Goal: Information Seeking & Learning: Learn about a topic

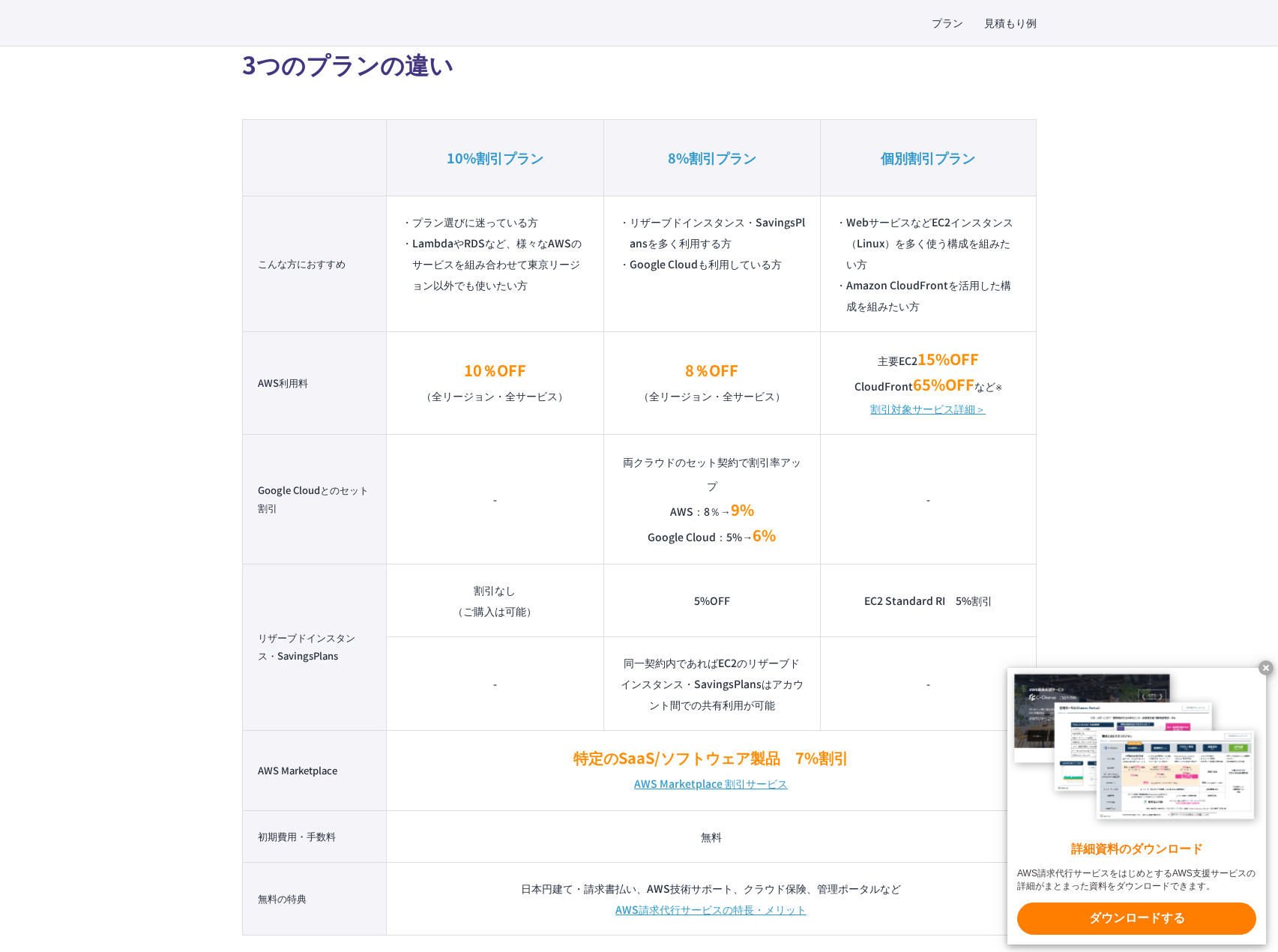
scroll to position [1034, 0]
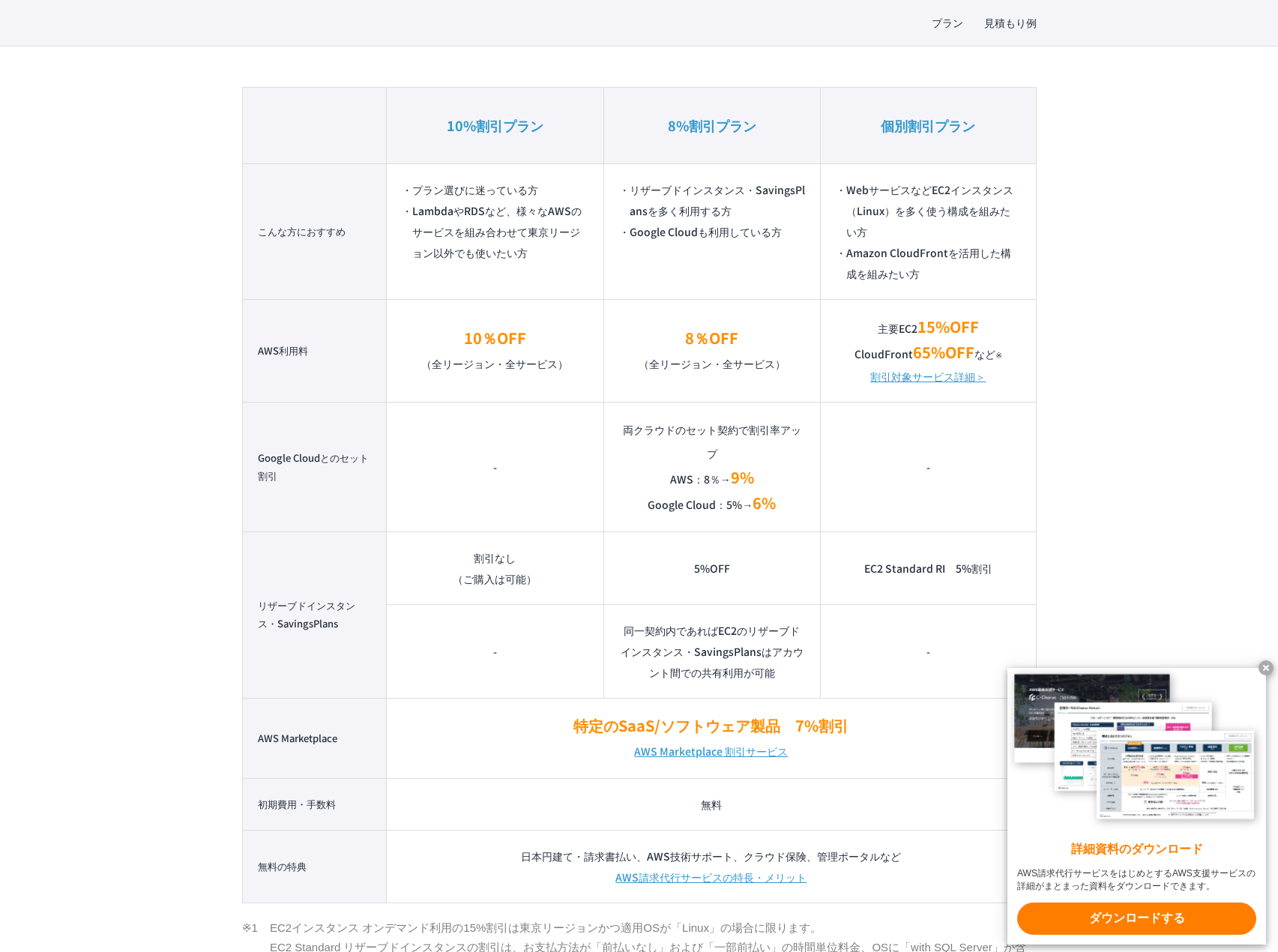
click at [508, 483] on td "-" at bounding box center [494, 467] width 217 height 130
drag, startPoint x: 1259, startPoint y: 669, endPoint x: 1218, endPoint y: 630, distance: 56.6
click at [1259, 669] on x-t at bounding box center [1265, 667] width 15 height 15
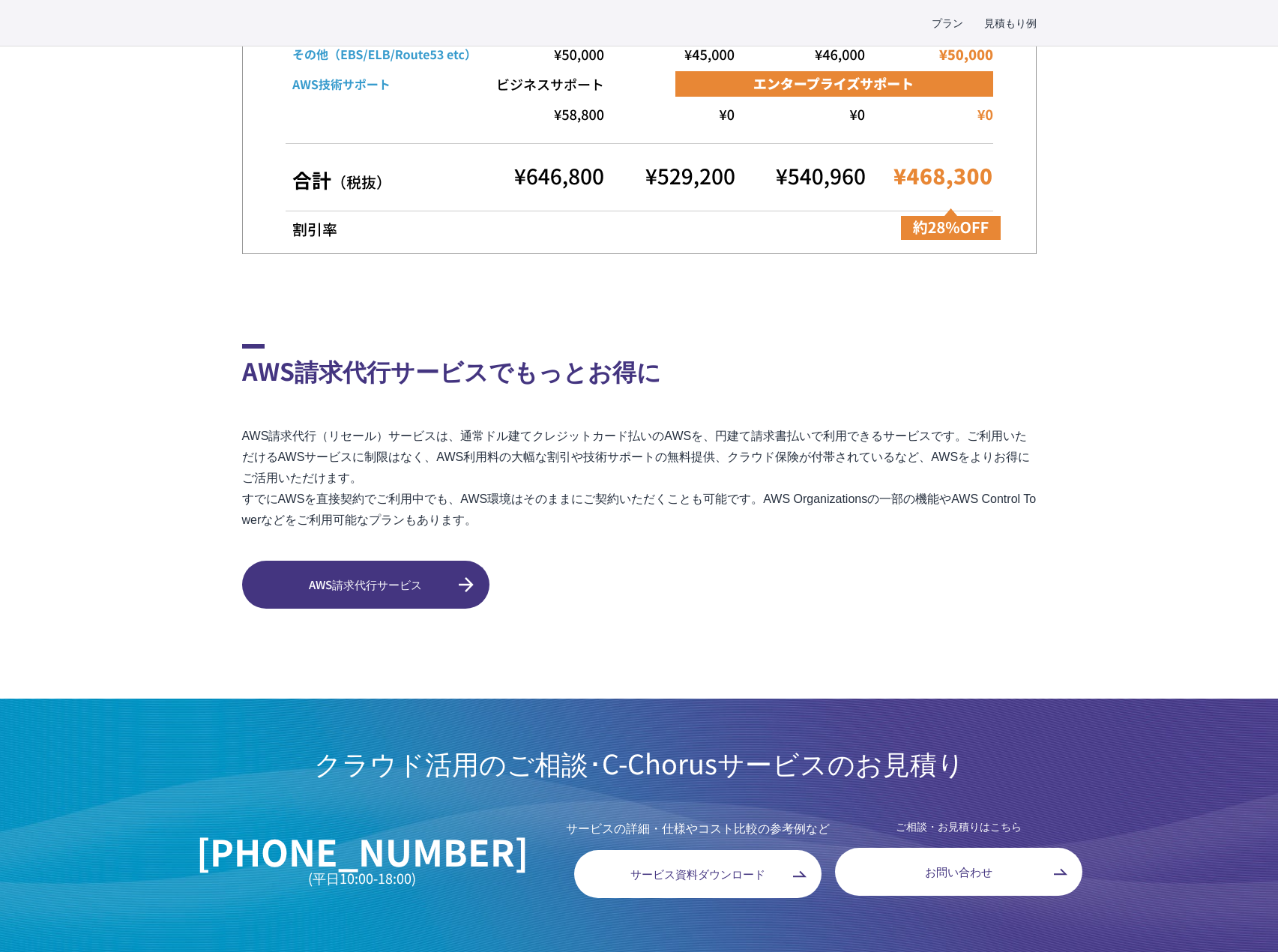
scroll to position [3831, 0]
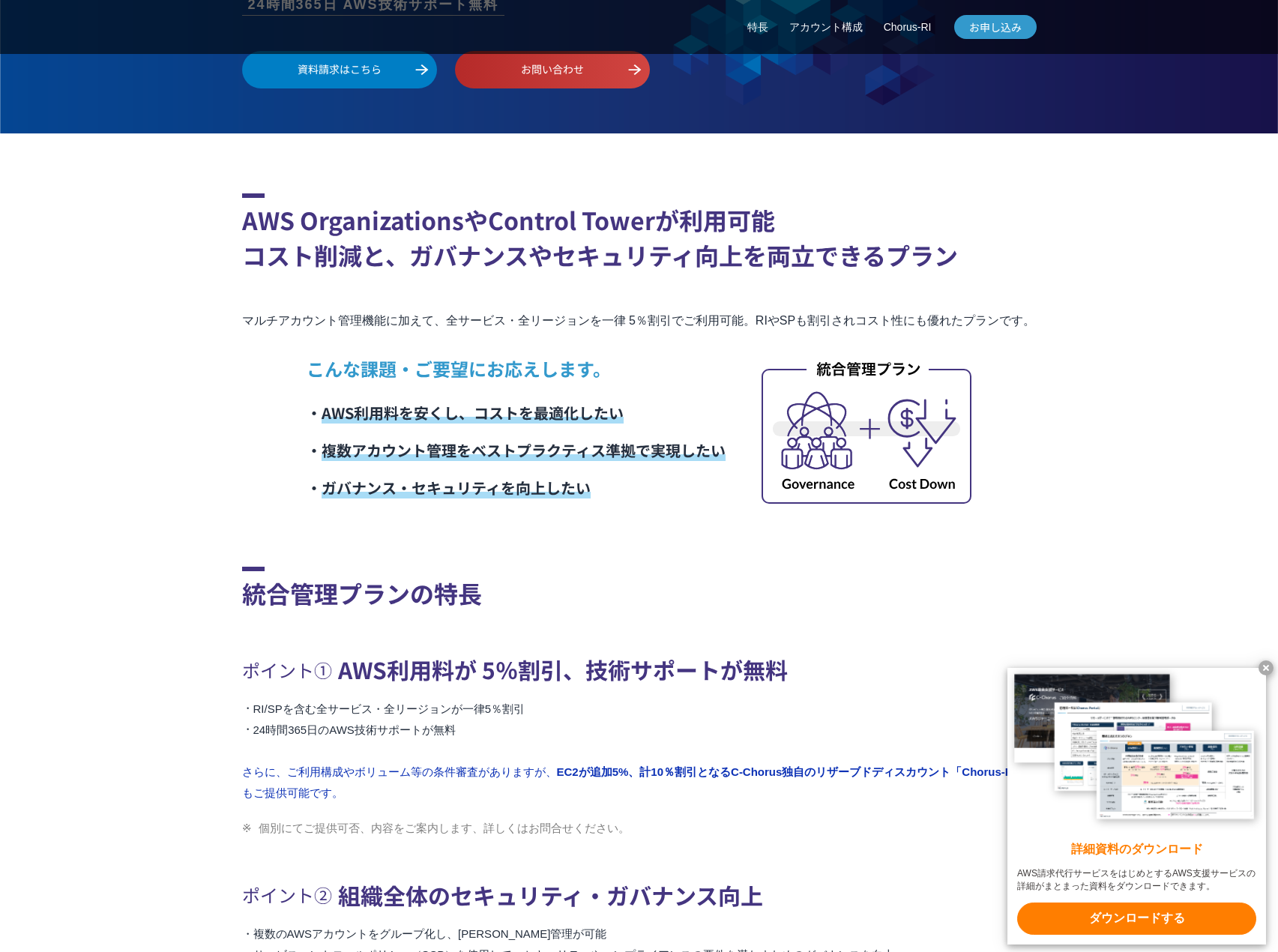
scroll to position [605, 0]
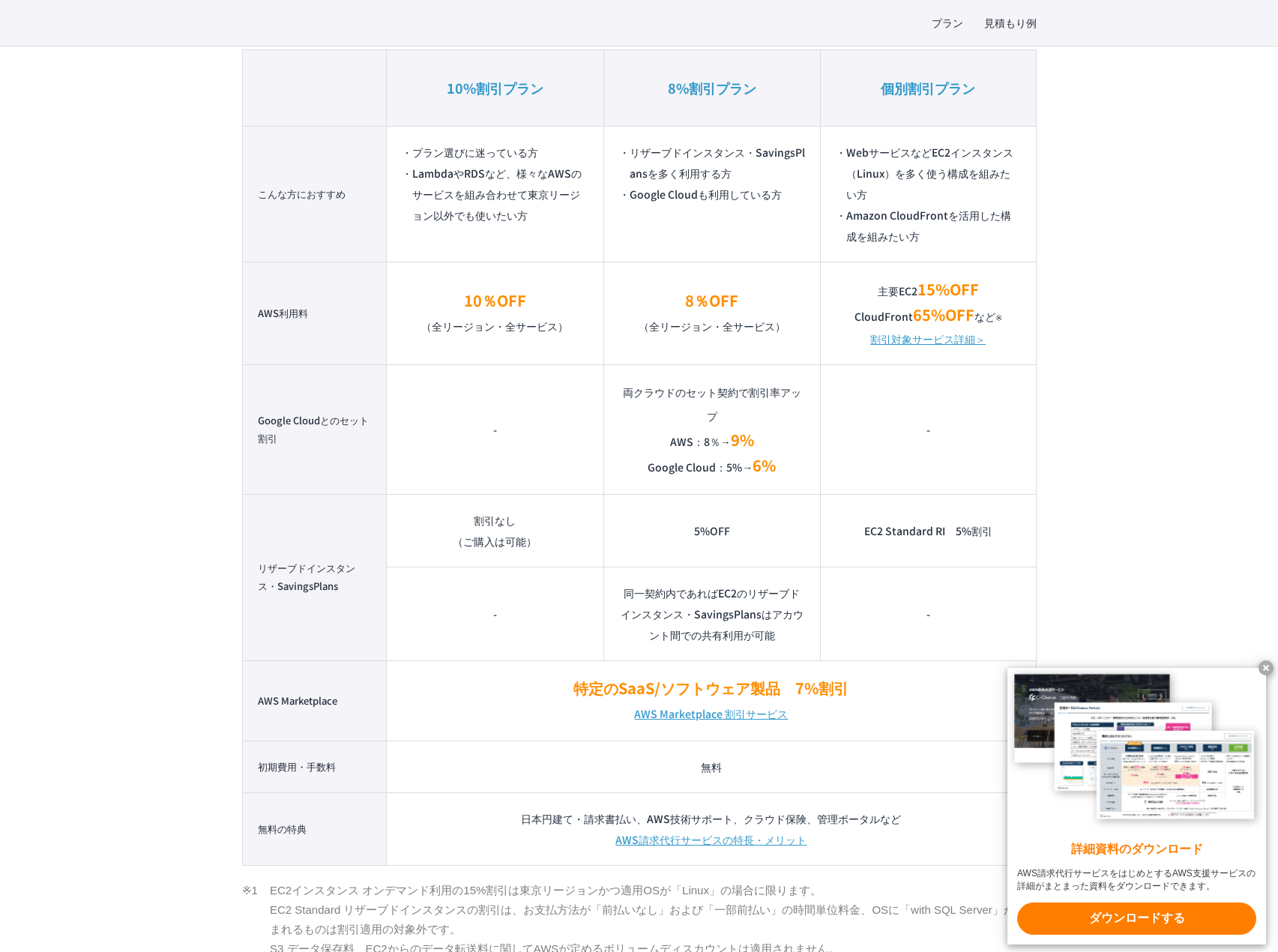
scroll to position [1090, 0]
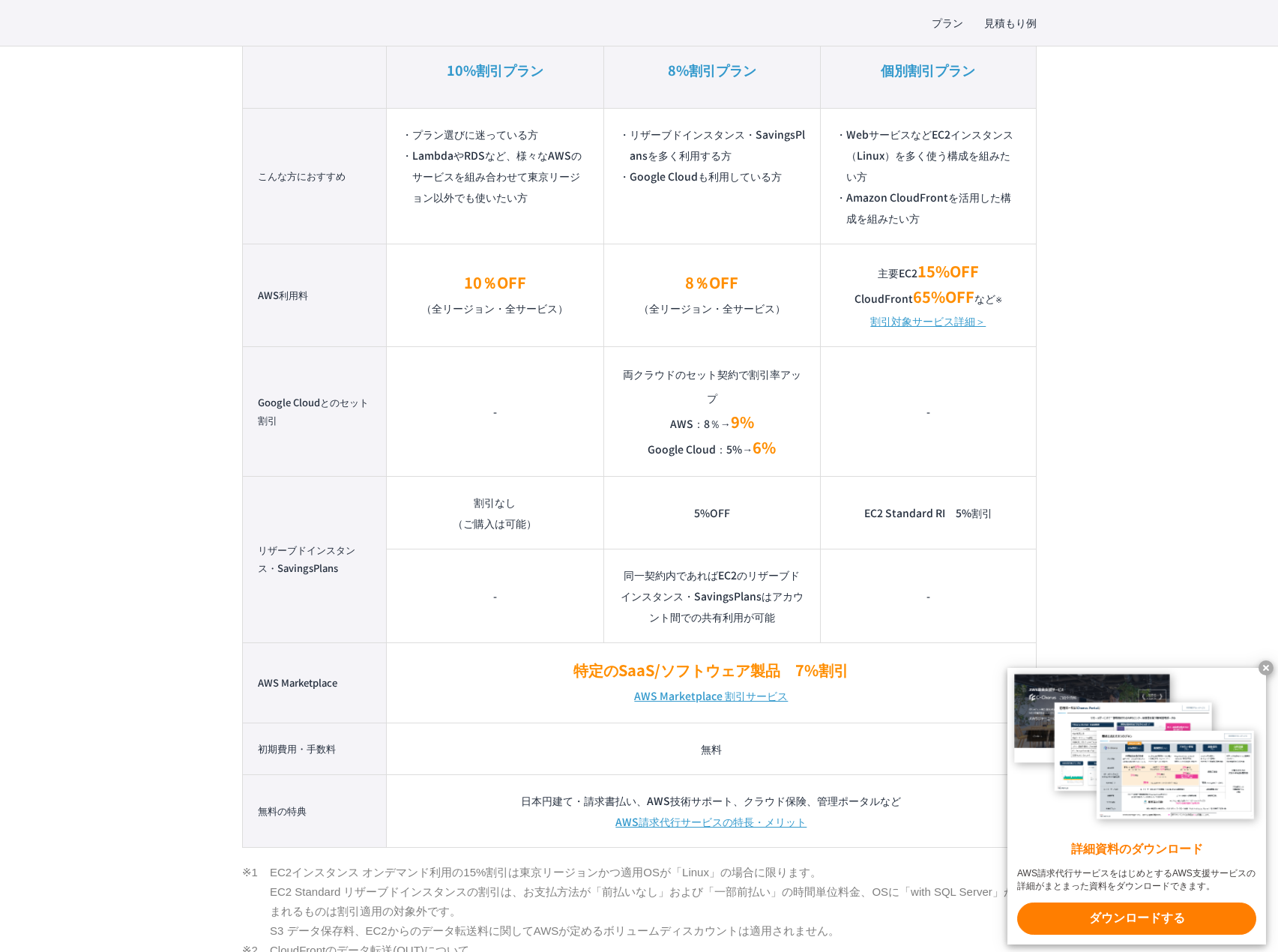
click at [1260, 670] on x-t at bounding box center [1265, 667] width 15 height 15
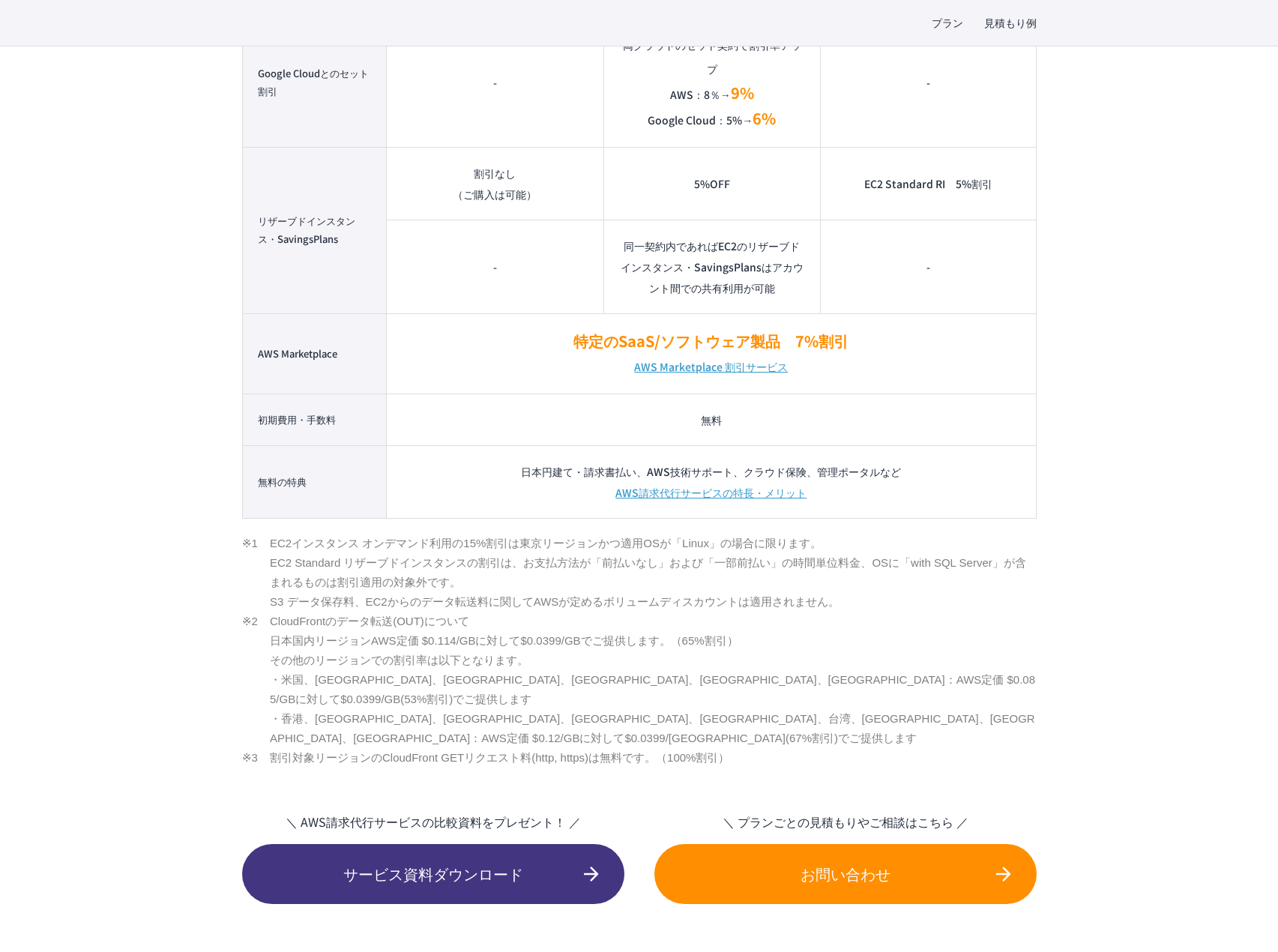
scroll to position [1450, 0]
